Goal: Check status: Check status

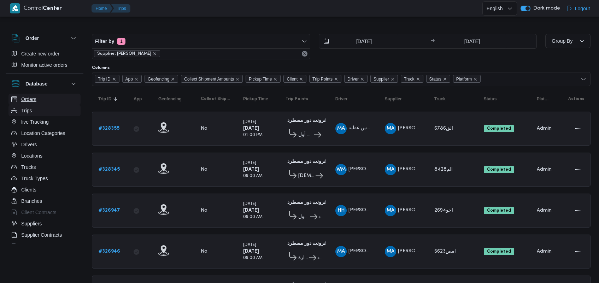
click at [36, 107] on ul "Orders Trips live Tracking Location Categories Drivers Locations Trucks Truck T…" at bounding box center [44, 207] width 72 height 226
click at [36, 107] on button "Trips" at bounding box center [44, 110] width 72 height 11
click at [44, 105] on button "Trips" at bounding box center [44, 110] width 72 height 11
click at [111, 127] on b "# 328355" at bounding box center [109, 128] width 21 height 5
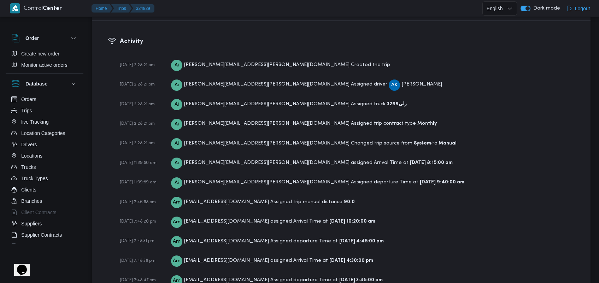
scroll to position [1039, 0]
